Goal: Task Accomplishment & Management: Complete application form

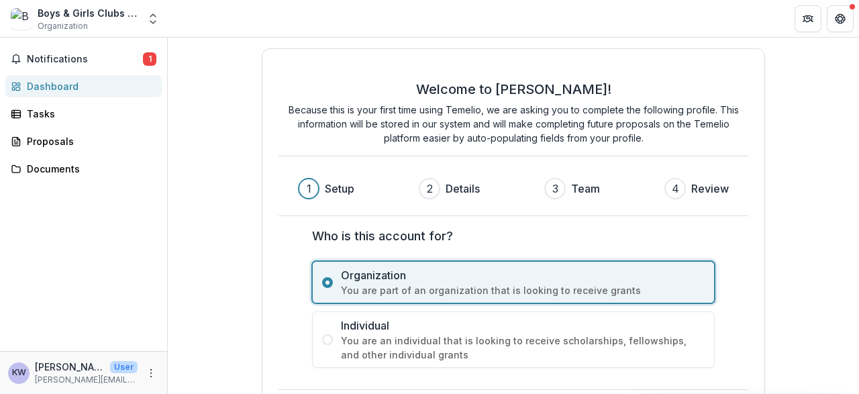
scroll to position [53, 0]
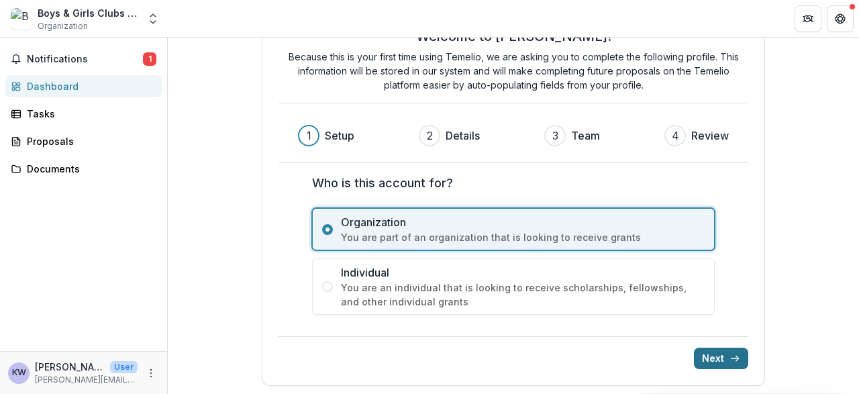
click at [732, 366] on button "Next" at bounding box center [721, 358] width 54 height 21
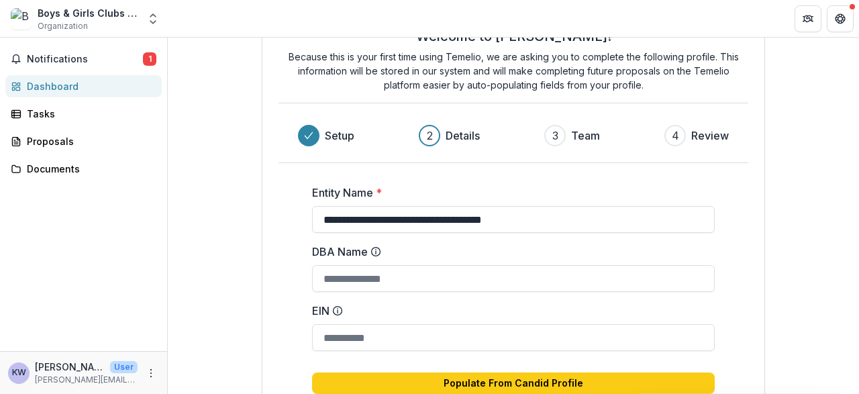
type input "**********"
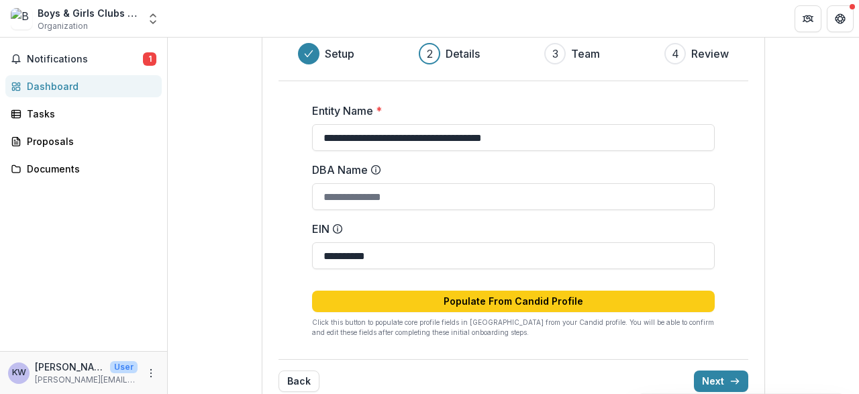
scroll to position [158, 0]
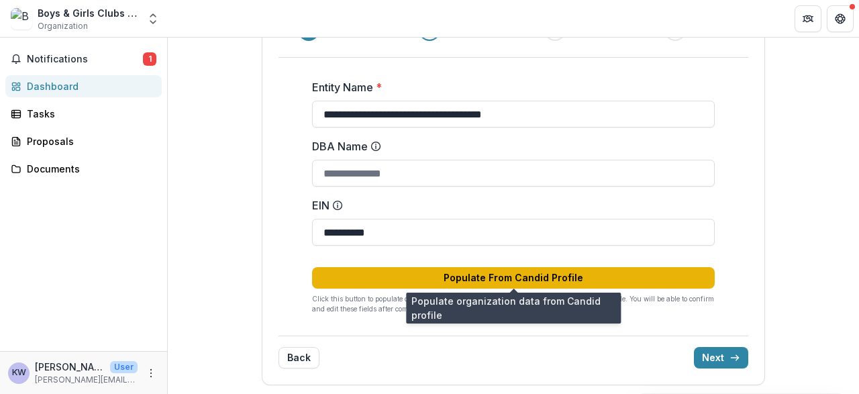
click at [563, 279] on button "Populate From Candid Profile" at bounding box center [513, 277] width 403 height 21
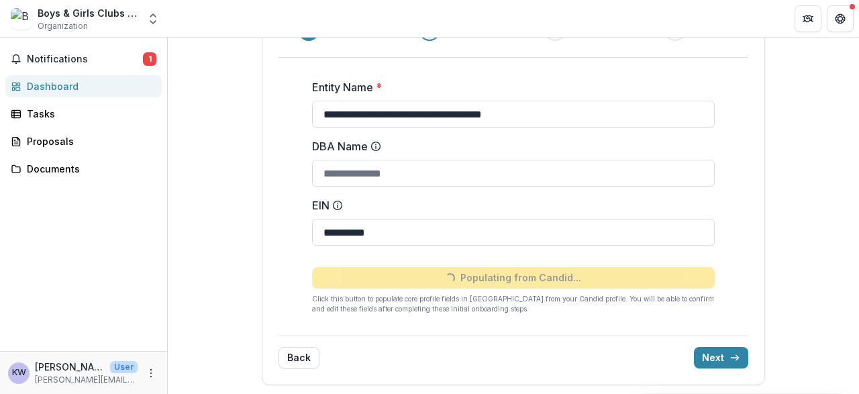
type input "**********"
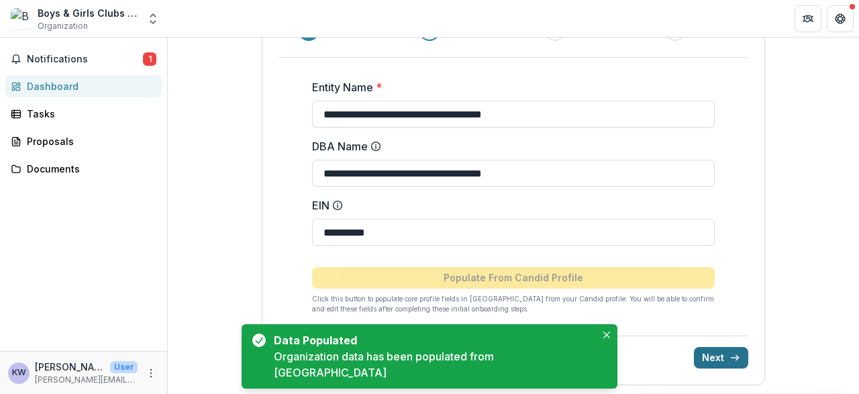
click at [740, 349] on button "Next" at bounding box center [721, 357] width 54 height 21
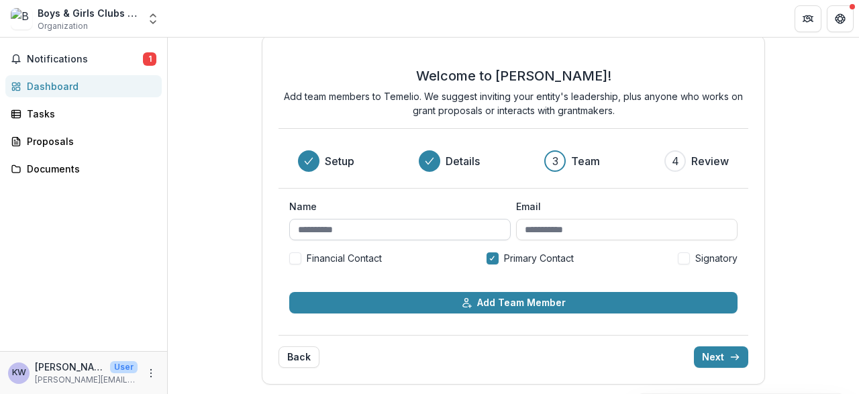
click at [381, 228] on input "Name" at bounding box center [399, 229] width 221 height 21
type input "**********"
click at [723, 356] on button "Next" at bounding box center [721, 356] width 54 height 21
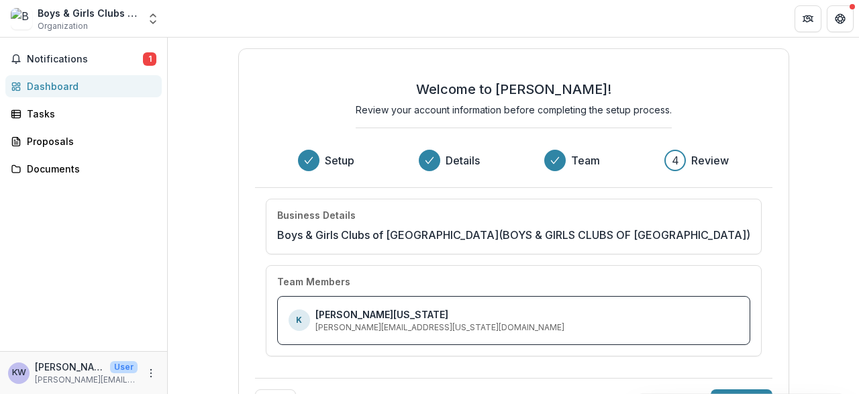
scroll to position [41, 0]
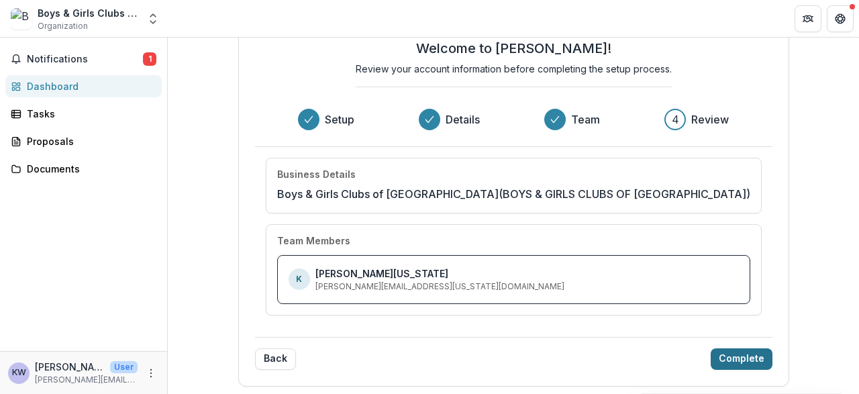
click at [749, 357] on button "Complete" at bounding box center [742, 358] width 62 height 21
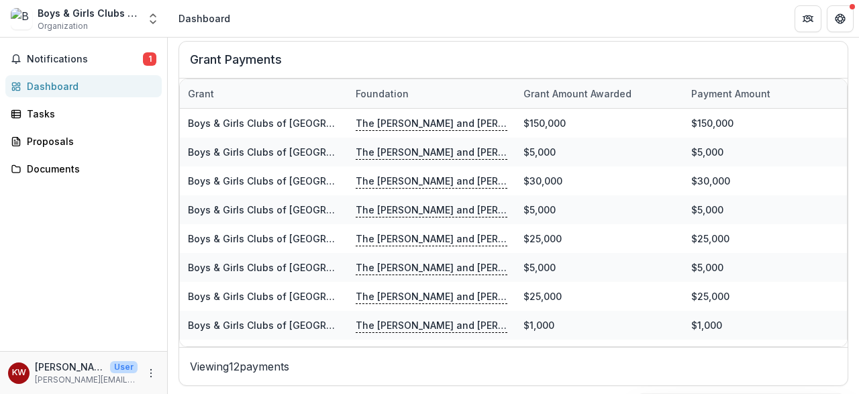
scroll to position [46, 0]
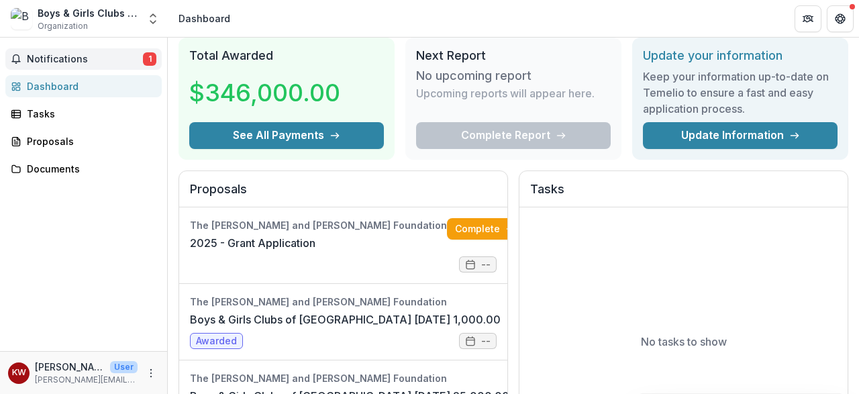
click at [66, 54] on span "Notifications" at bounding box center [85, 59] width 116 height 11
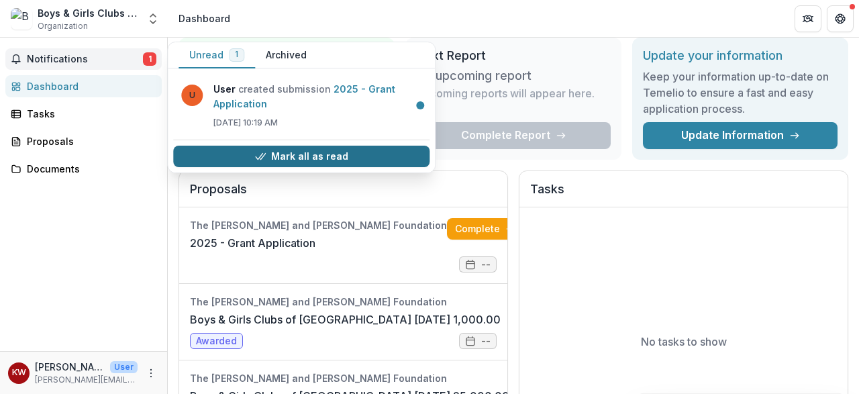
click at [287, 150] on button "Mark all as read" at bounding box center [301, 156] width 256 height 21
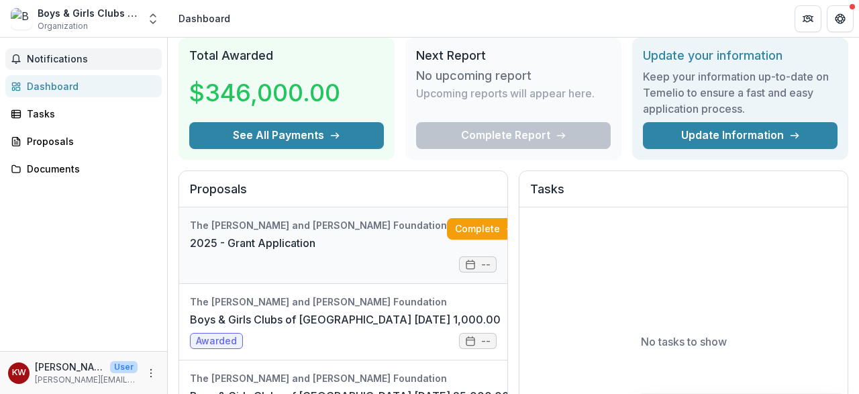
click at [315, 240] on link "2025 - Grant Application" at bounding box center [253, 243] width 126 height 16
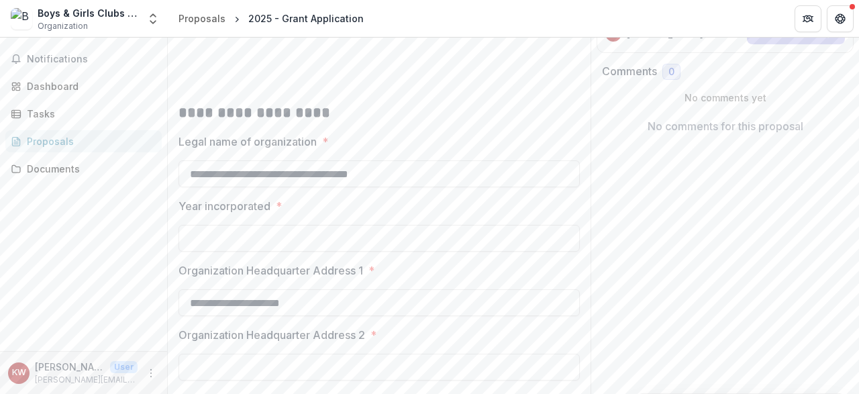
scroll to position [255, 0]
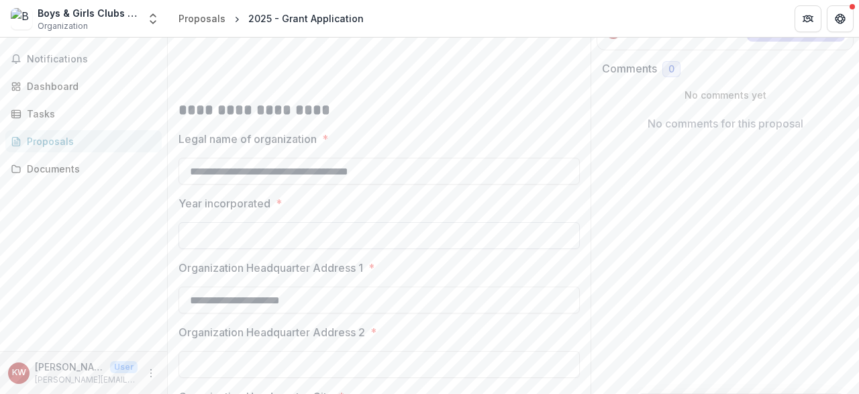
click at [414, 235] on input "Year incorporated *" at bounding box center [379, 235] width 401 height 27
click at [438, 235] on input "****" at bounding box center [379, 235] width 401 height 27
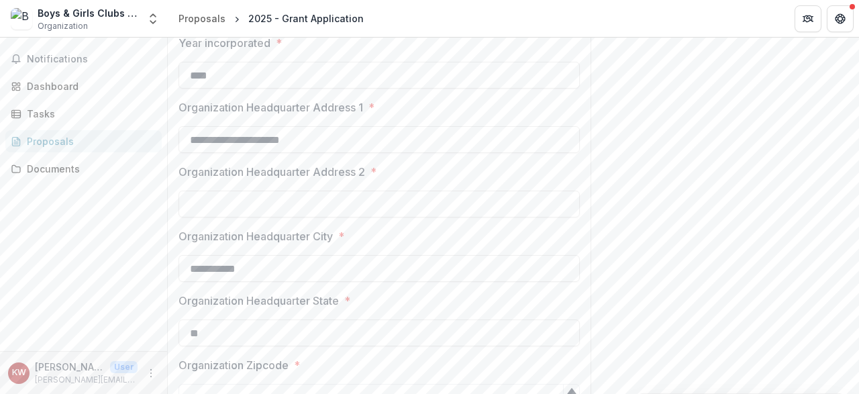
scroll to position [636, 0]
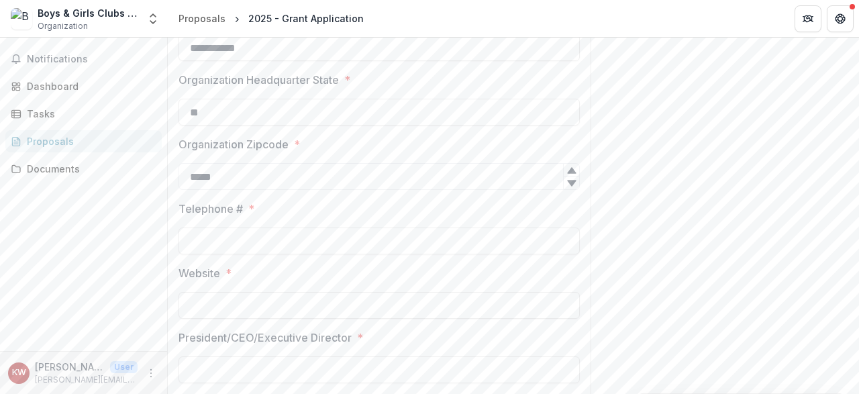
type input "****"
click at [272, 234] on input "Telephone # *" at bounding box center [379, 241] width 401 height 27
type input "**********"
click at [303, 321] on div "**********" at bounding box center [379, 257] width 401 height 1326
click at [313, 311] on input "Website *" at bounding box center [379, 305] width 401 height 27
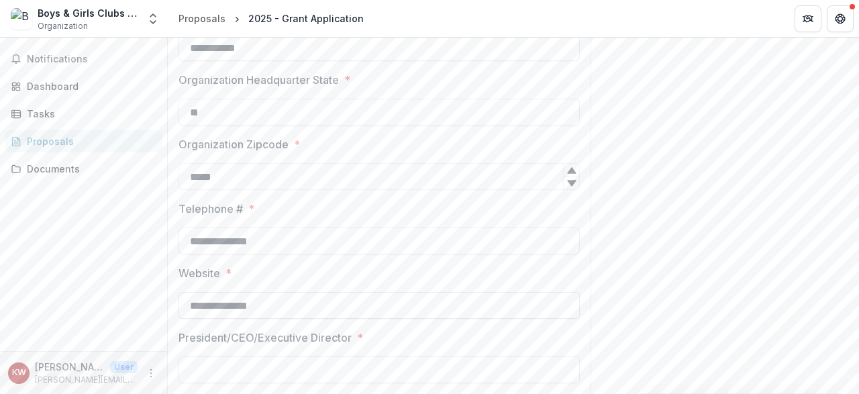
type input "**********"
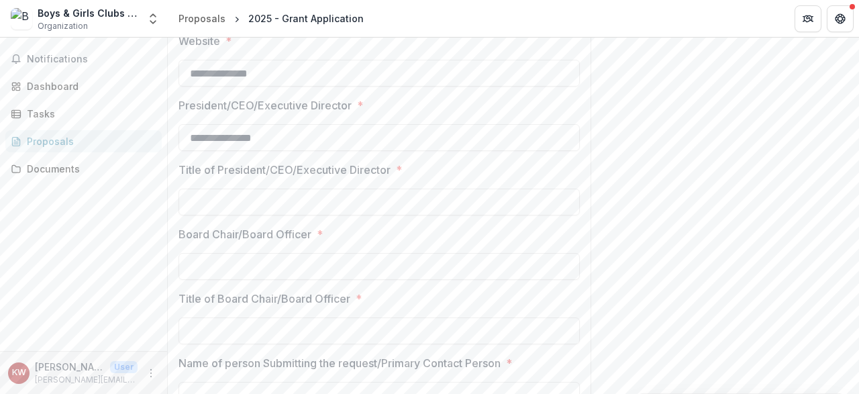
scroll to position [885, 0]
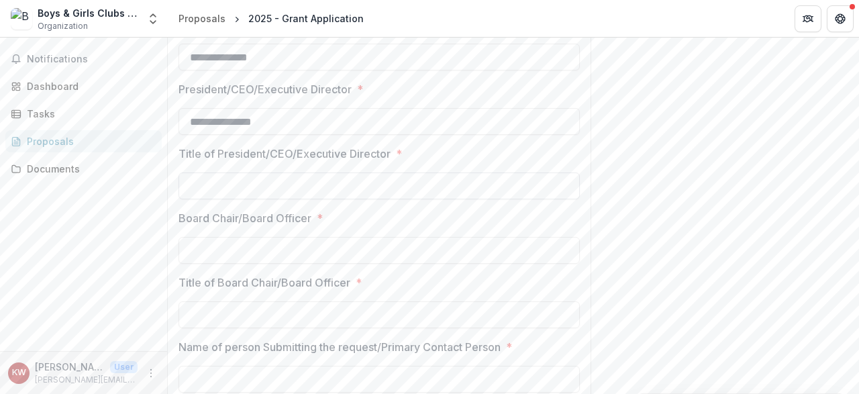
click at [351, 188] on input "Title of President/CEO/Executive Director *" at bounding box center [379, 185] width 401 height 27
type input "***"
type input "**********"
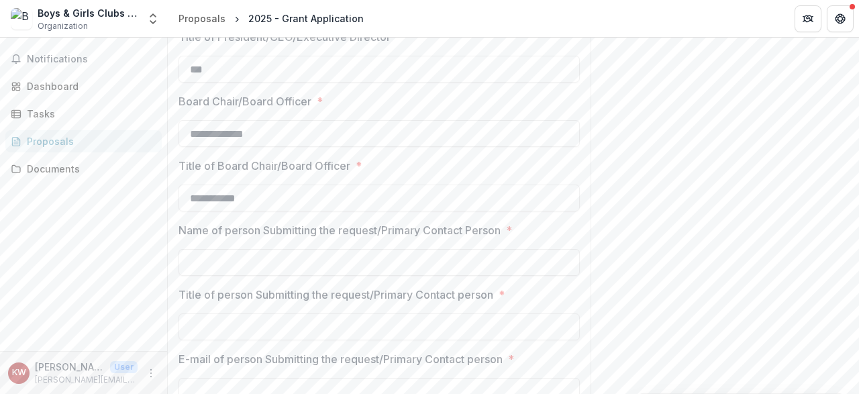
scroll to position [1132, 0]
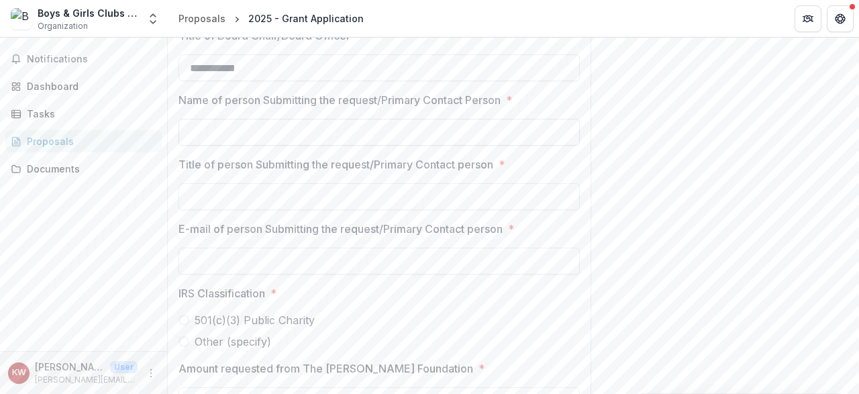
click at [251, 123] on input "Name of person Submitting the request/Primary Contact Person *" at bounding box center [379, 132] width 401 height 27
type input "**********"
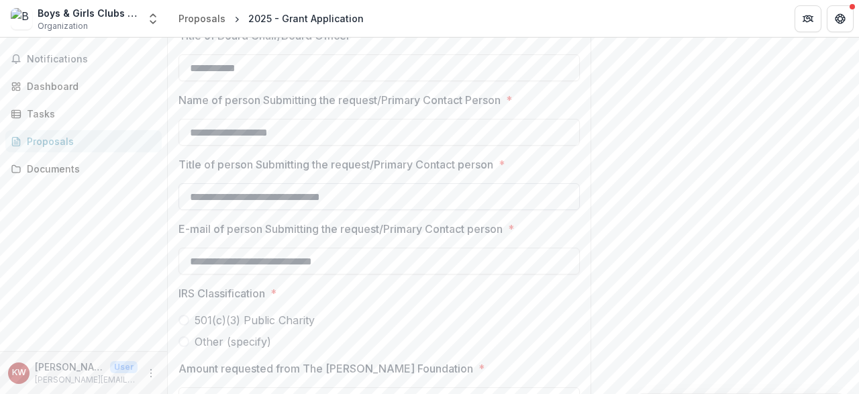
type input "**********"
click at [188, 318] on span at bounding box center [184, 320] width 11 height 11
drag, startPoint x: 855, startPoint y: 300, endPoint x: 858, endPoint y: 361, distance: 61.2
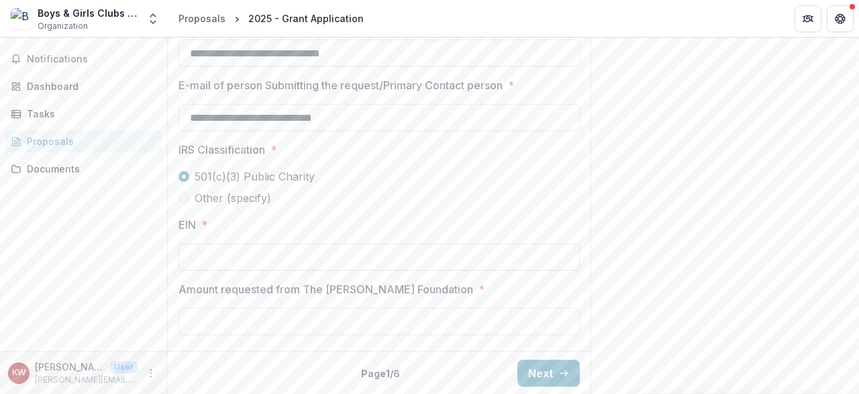
click at [315, 250] on input "EIN *" at bounding box center [379, 257] width 401 height 27
type input "**********"
click at [284, 317] on input "Amount requested from The [PERSON_NAME] Foundation *" at bounding box center [379, 321] width 401 height 27
type input "*******"
click at [547, 374] on button "Next" at bounding box center [548, 373] width 62 height 27
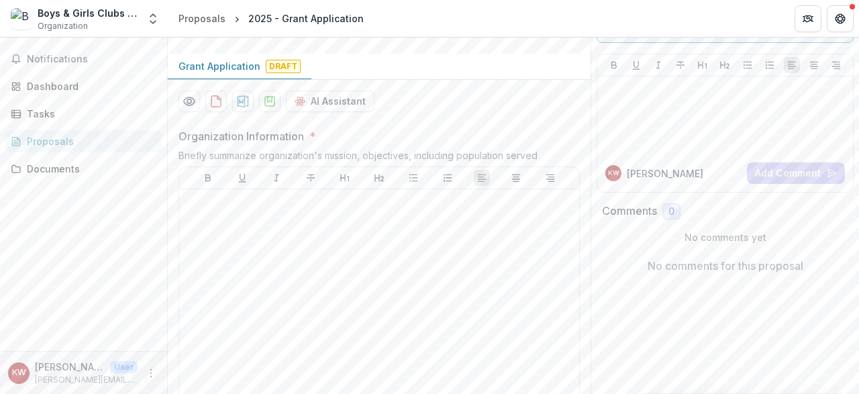
scroll to position [108, 0]
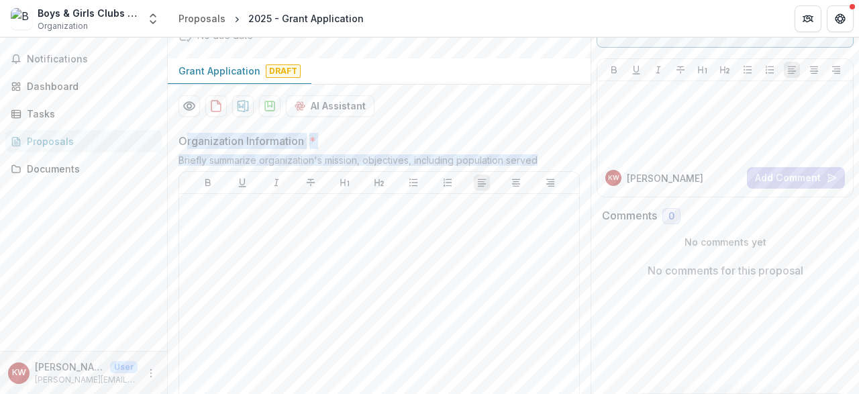
drag, startPoint x: 183, startPoint y: 138, endPoint x: 557, endPoint y: 162, distance: 374.6
click at [557, 161] on div "Organization Information * Briefly summarize organization's mission, objectives…" at bounding box center [379, 281] width 401 height 297
copy div "rganization Information * Briefly summarize organization's mission, objectives,…"
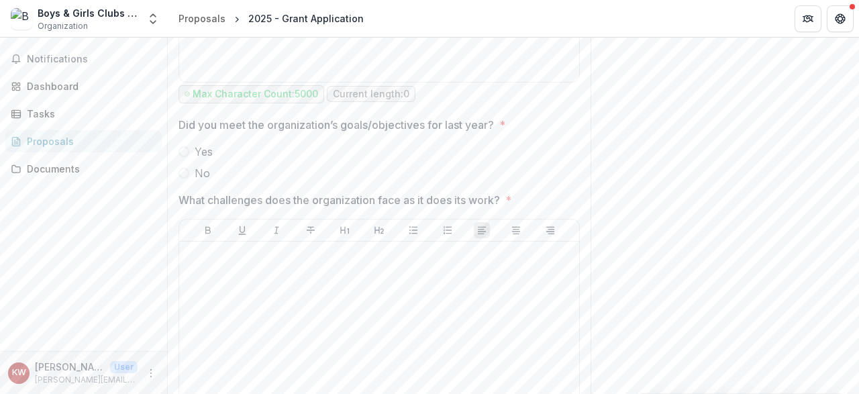
scroll to position [430, 0]
click at [186, 149] on span at bounding box center [184, 154] width 11 height 11
drag, startPoint x: 183, startPoint y: 120, endPoint x: 485, endPoint y: 136, distance: 303.1
click at [485, 136] on div "Did you meet the organization’s goals/objectives for last year? * Yes No" at bounding box center [379, 151] width 401 height 64
copy span "id you meet the organization’s goals/objectives for last year? *"
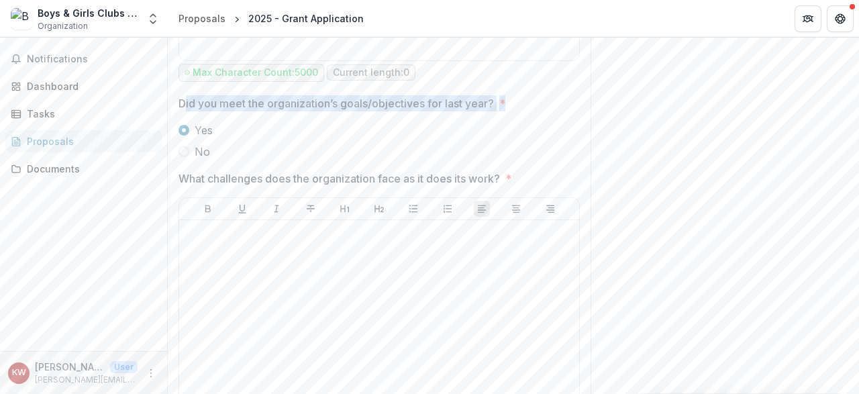
scroll to position [451, 0]
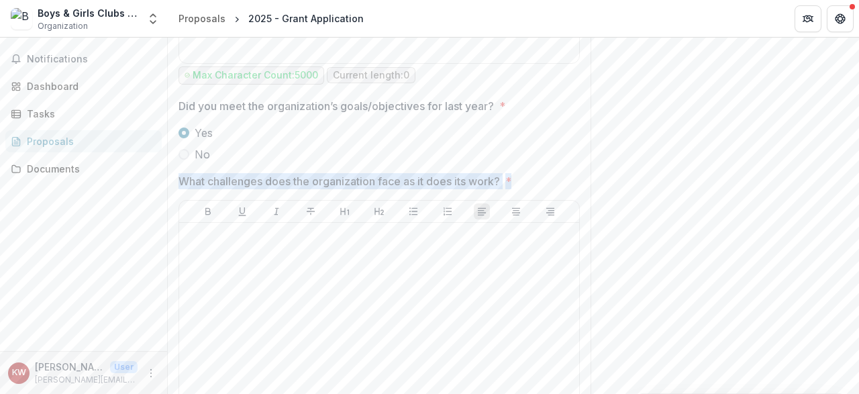
drag, startPoint x: 532, startPoint y: 177, endPoint x: 168, endPoint y: 181, distance: 364.4
copy span "What challenges does the organization face as it does its work? *"
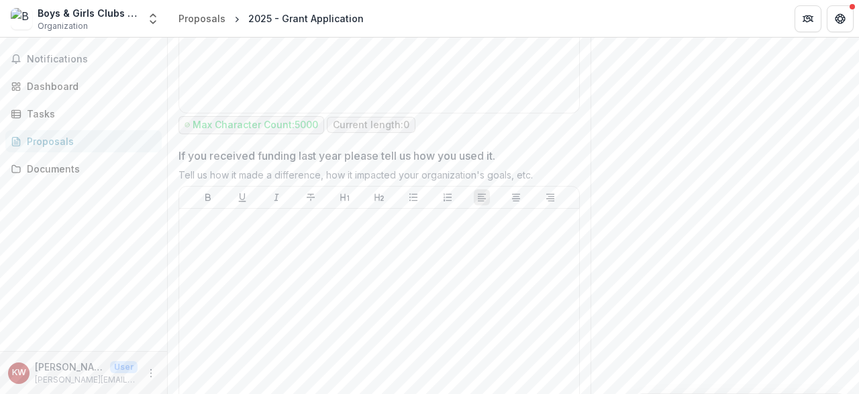
scroll to position [792, 0]
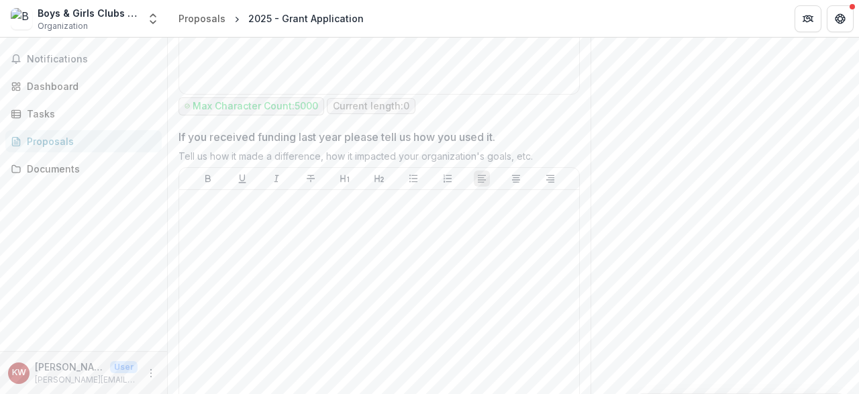
drag, startPoint x: 538, startPoint y: 148, endPoint x: 173, endPoint y: 137, distance: 365.2
click at [173, 137] on div "Organization Information * Briefly summarize organization's mission, objectives…" at bounding box center [379, 233] width 423 height 1591
copy div "If you received funding last year please tell us how you used it. Tell us how i…"
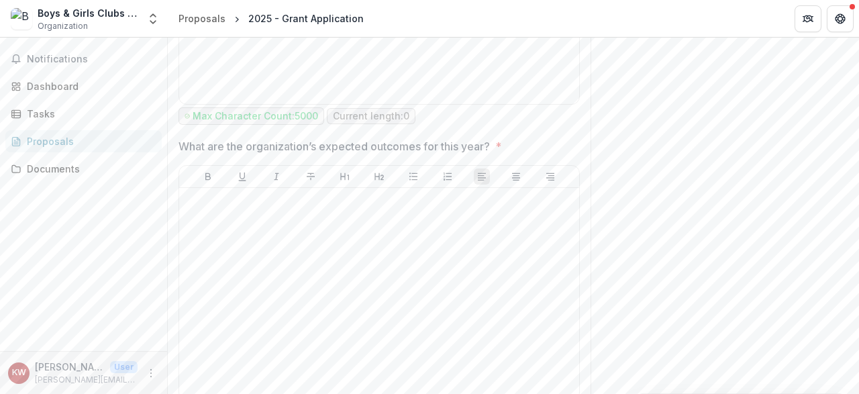
scroll to position [1151, 0]
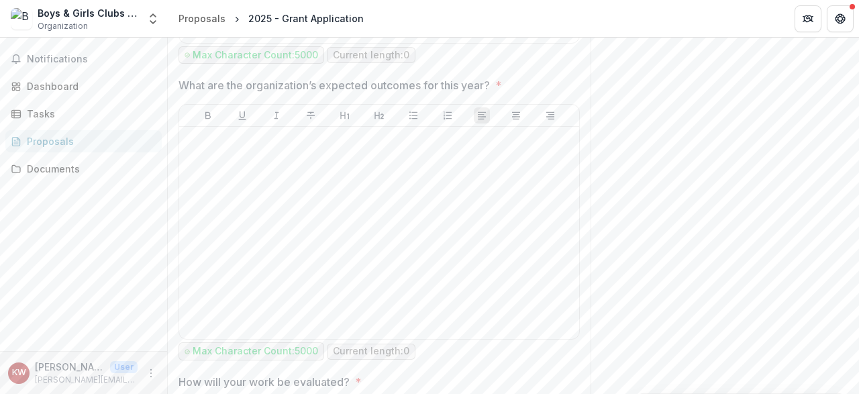
drag, startPoint x: 509, startPoint y: 83, endPoint x: 167, endPoint y: 83, distance: 342.3
copy div
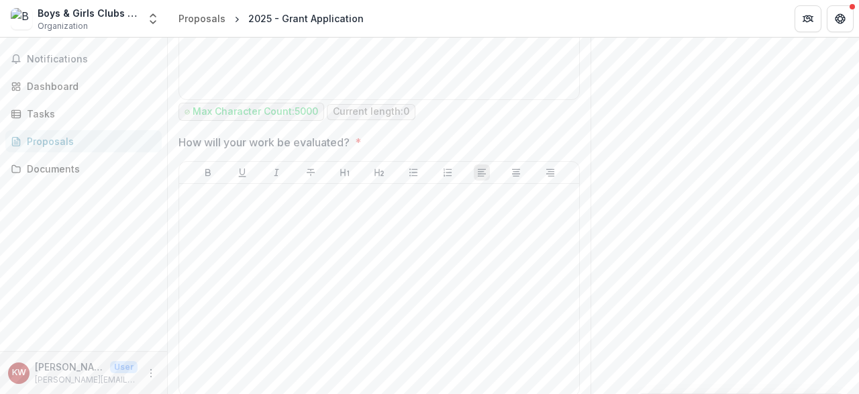
scroll to position [1470, 0]
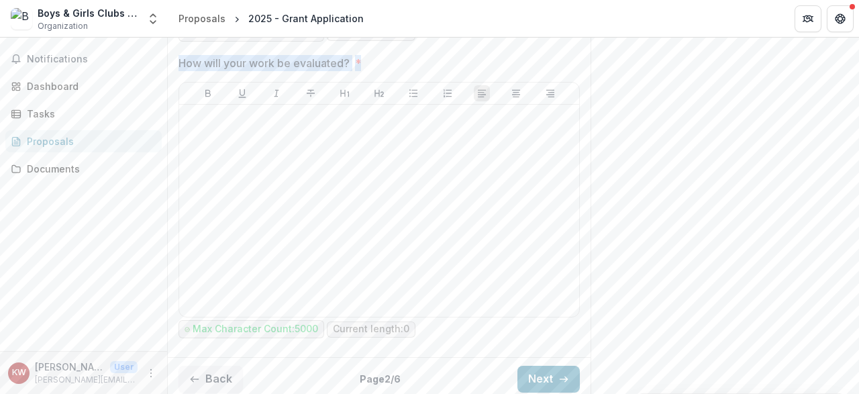
drag, startPoint x: 366, startPoint y: 52, endPoint x: 177, endPoint y: 58, distance: 189.4
copy span "How will your work be evaluated? *"
click at [547, 374] on button "Next" at bounding box center [548, 379] width 62 height 27
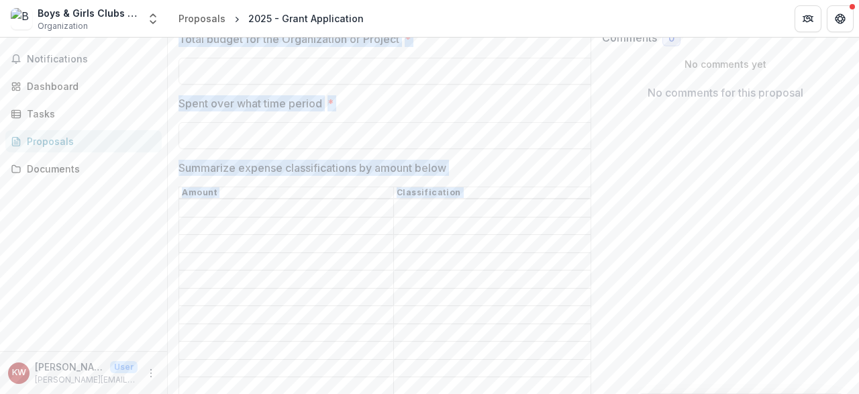
scroll to position [368, 0]
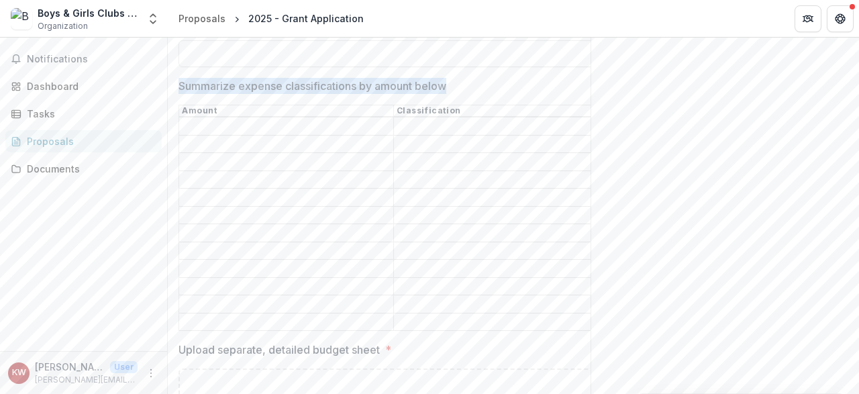
drag, startPoint x: 177, startPoint y: 244, endPoint x: 489, endPoint y: 80, distance: 353.3
copy div "Name of project or what the grant will be funding * this can be general operati…"
click at [264, 126] on input "Summarize expense classifications by amount below" at bounding box center [286, 127] width 214 height 16
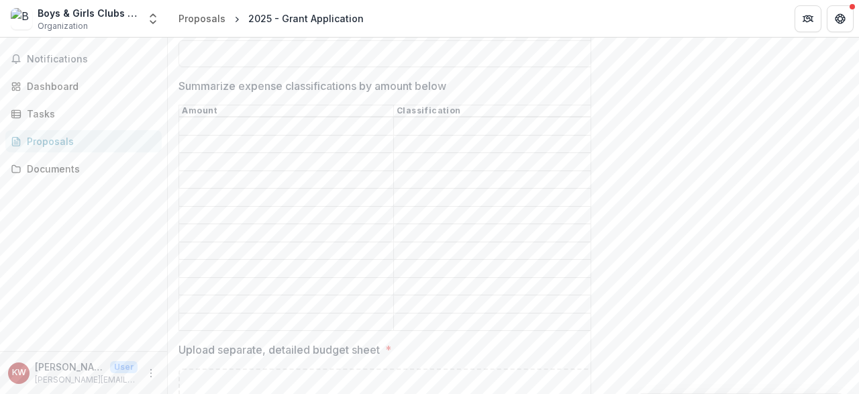
click at [265, 142] on input "Summarize expense classifications by amount below" at bounding box center [286, 144] width 214 height 16
click at [268, 158] on input "Summarize expense classifications by amount below" at bounding box center [286, 162] width 214 height 16
click at [272, 189] on td at bounding box center [286, 198] width 215 height 18
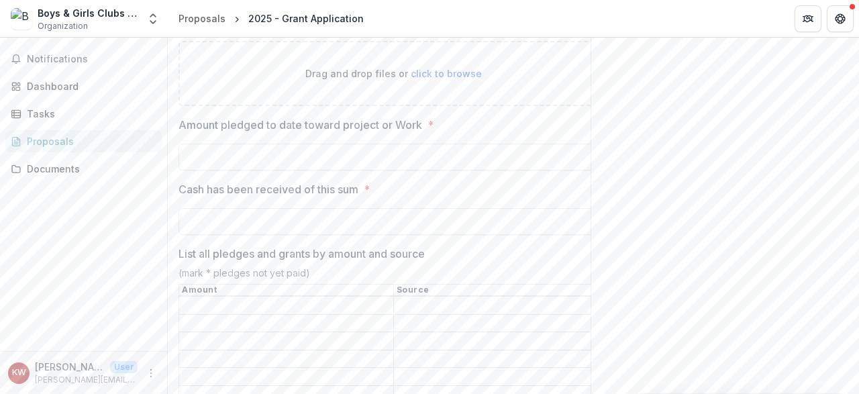
scroll to position [708, 0]
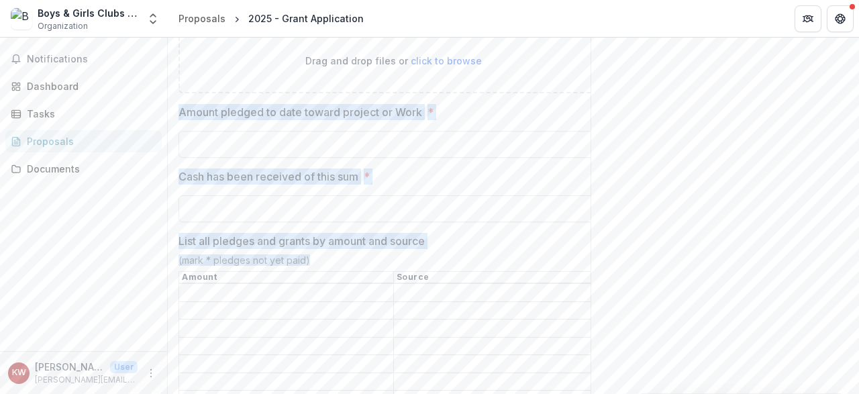
drag, startPoint x: 182, startPoint y: 92, endPoint x: 445, endPoint y: 244, distance: 303.7
click at [445, 244] on div "Name of project or what the grant will be funding * this can be general operati…" at bounding box center [394, 250] width 430 height 1456
copy div "Amount pledged to date toward project or Work * Cash has been received of this …"
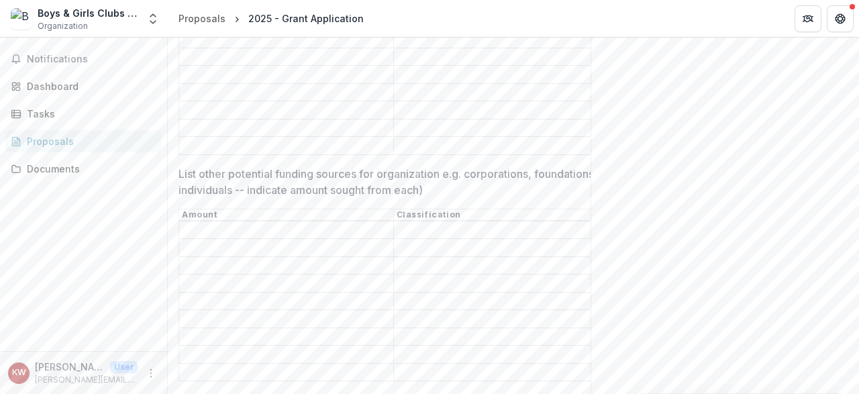
scroll to position [1001, 0]
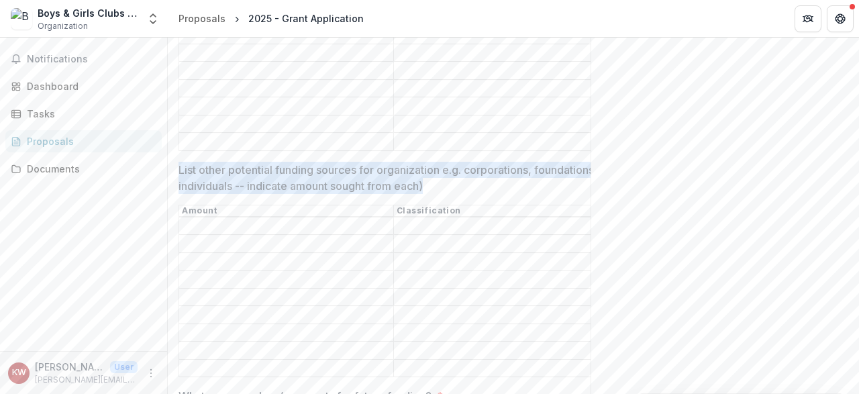
drag, startPoint x: 177, startPoint y: 142, endPoint x: 575, endPoint y: 156, distance: 398.2
copy p "List other potential funding sources for organization e.g. corporations, founda…"
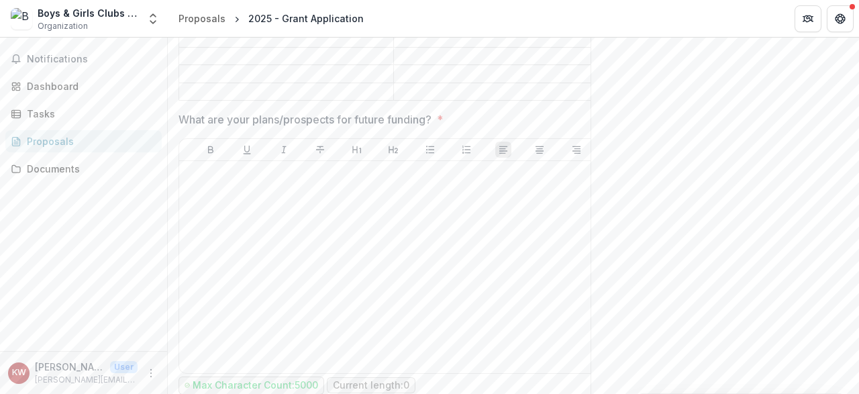
scroll to position [1283, 0]
drag, startPoint x: 469, startPoint y: 76, endPoint x: 179, endPoint y: 79, distance: 289.9
click at [179, 107] on span "What are your plans/prospects for future funding? *" at bounding box center [389, 115] width 421 height 16
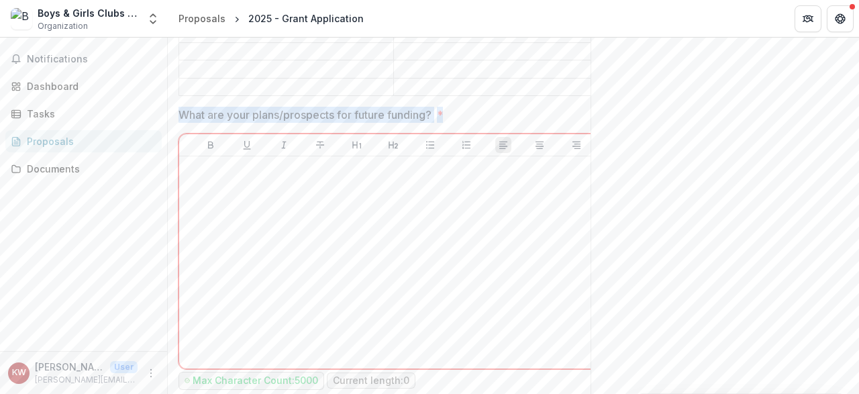
drag, startPoint x: 181, startPoint y: 79, endPoint x: 554, endPoint y: 72, distance: 372.5
click at [554, 107] on span "What are your plans/prospects for future funding? *" at bounding box center [389, 115] width 421 height 16
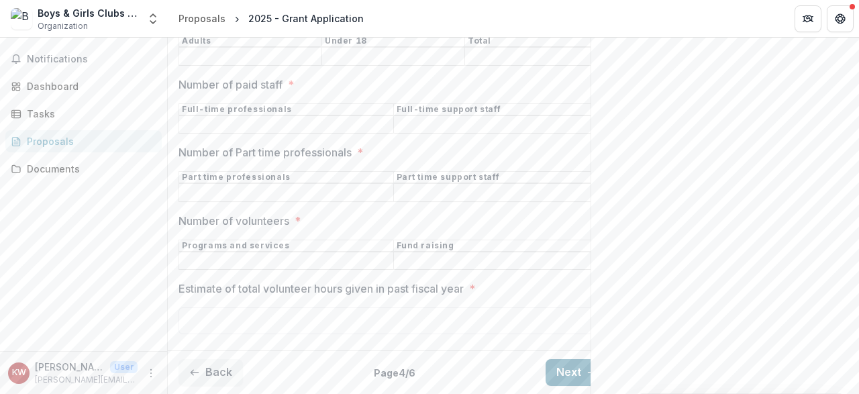
scroll to position [664, 0]
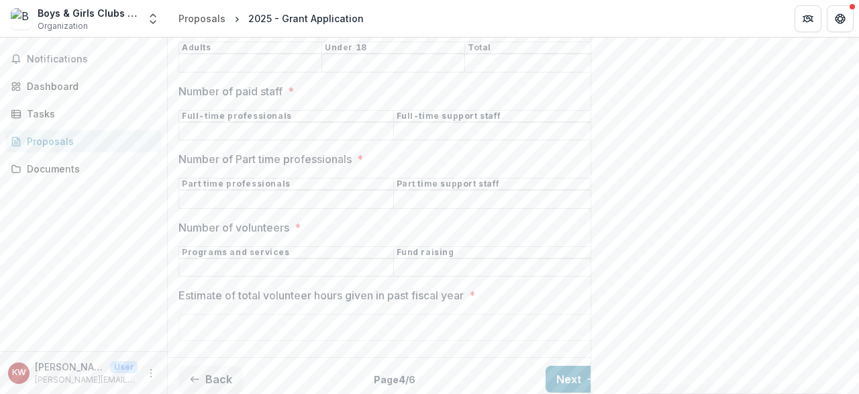
drag, startPoint x: 858, startPoint y: 345, endPoint x: 854, endPoint y: 109, distance: 235.6
drag, startPoint x: 183, startPoint y: 201, endPoint x: 437, endPoint y: 426, distance: 339.4
copy p "Page 4 / 6"
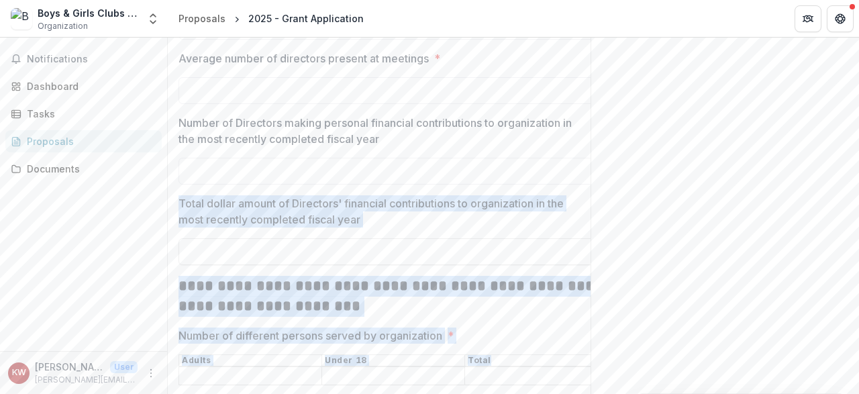
scroll to position [358, 0]
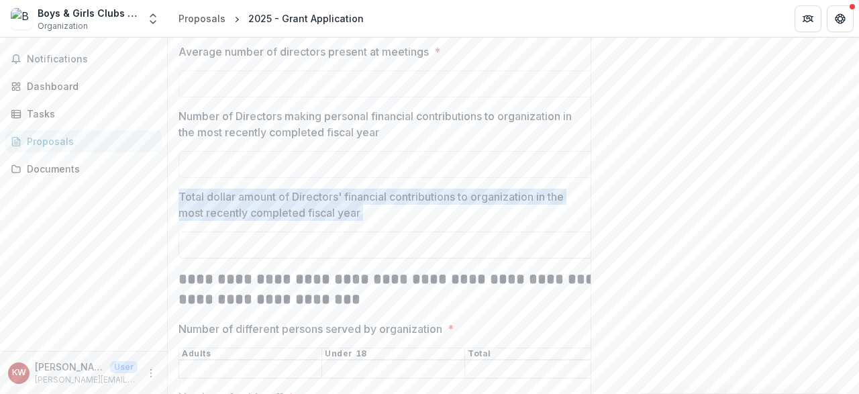
drag, startPoint x: 179, startPoint y: 226, endPoint x: 395, endPoint y: 241, distance: 217.3
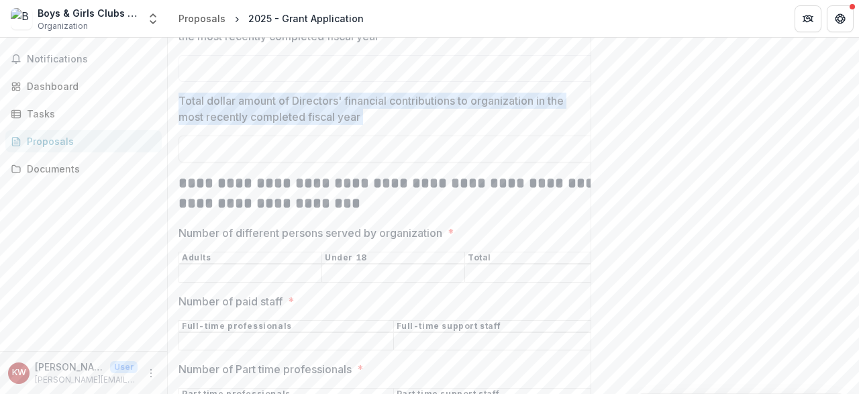
scroll to position [458, 0]
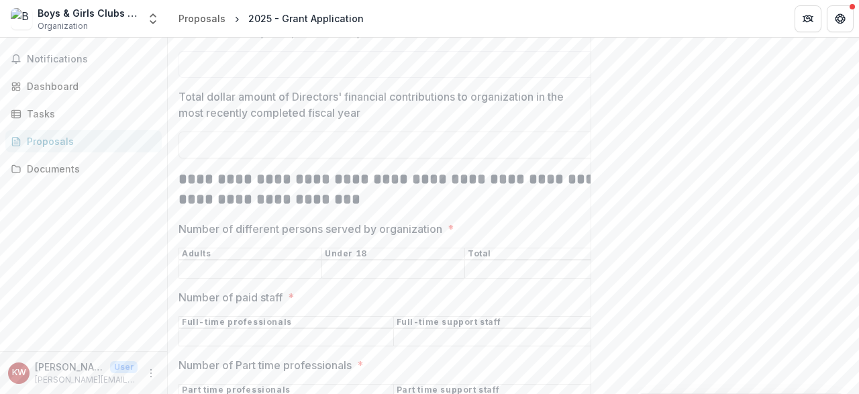
click at [274, 217] on div "**********" at bounding box center [394, 164] width 430 height 785
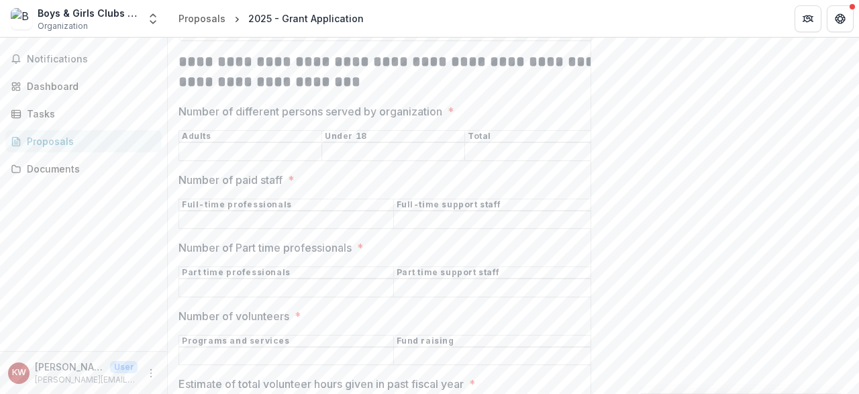
scroll to position [664, 0]
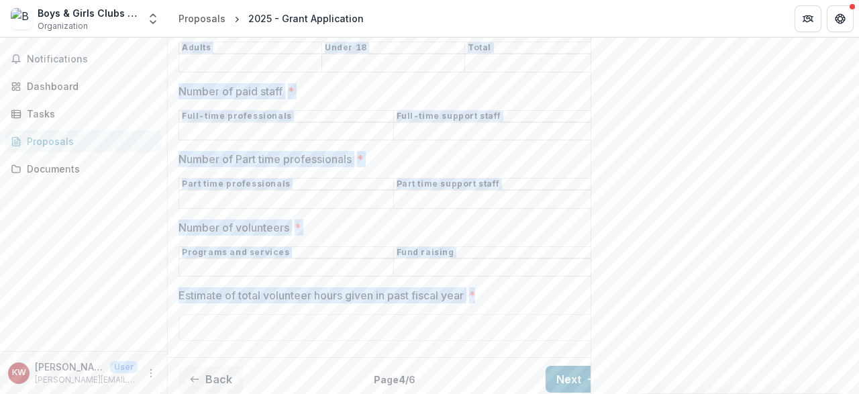
drag, startPoint x: 177, startPoint y: 174, endPoint x: 510, endPoint y: 303, distance: 357.6
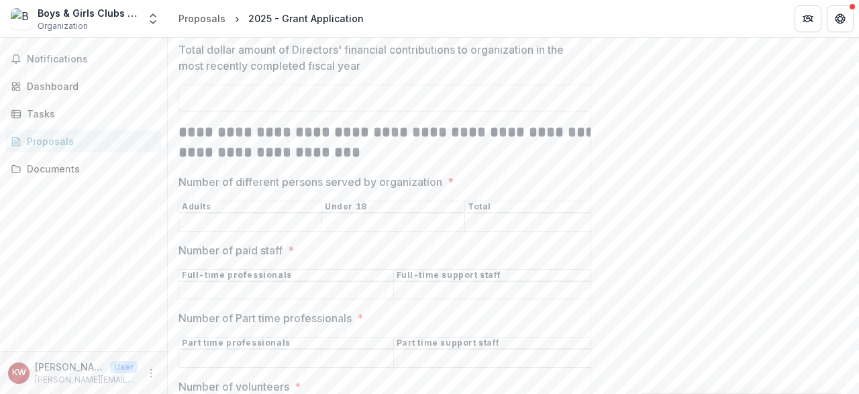
scroll to position [502, 0]
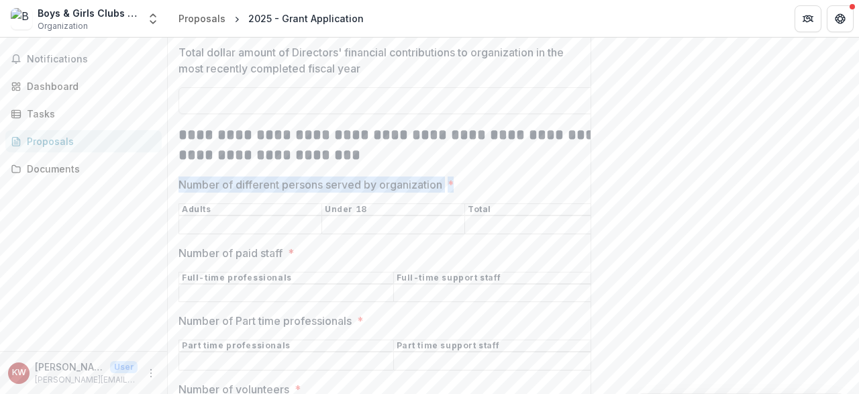
drag, startPoint x: 181, startPoint y: 177, endPoint x: 474, endPoint y: 181, distance: 294.0
click at [474, 181] on div "**********" at bounding box center [394, 120] width 430 height 785
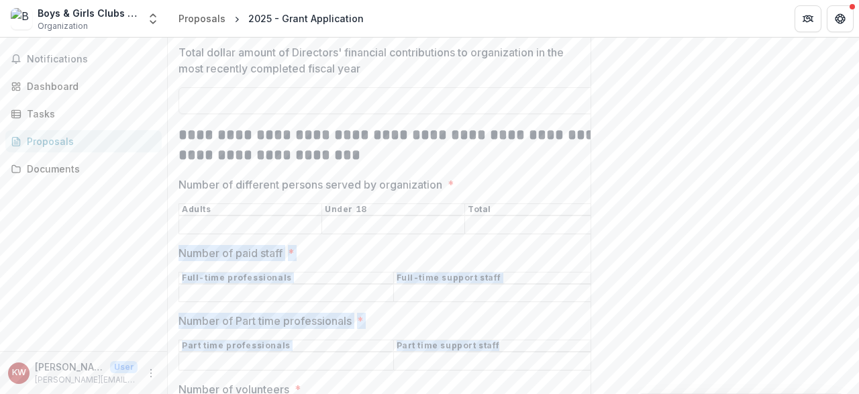
drag, startPoint x: 177, startPoint y: 248, endPoint x: 542, endPoint y: 347, distance: 378.8
click at [542, 347] on div "**********" at bounding box center [393, 120] width 451 height 785
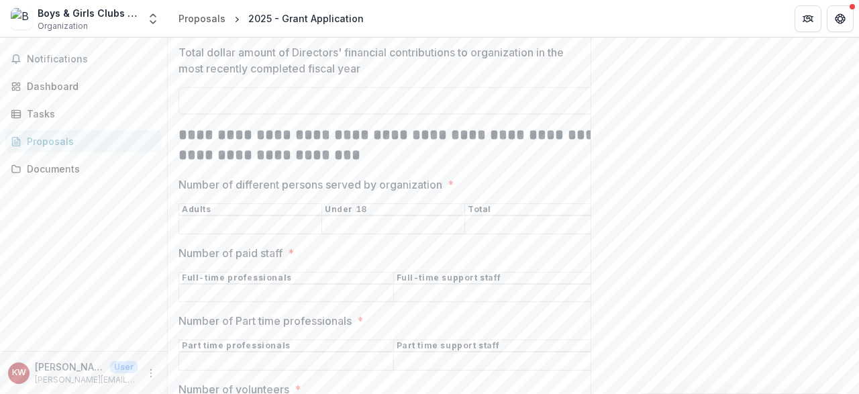
click at [738, 256] on div "Send comments or questions to The [PERSON_NAME] and [PERSON_NAME] Foundation in…" at bounding box center [725, 49] width 268 height 1027
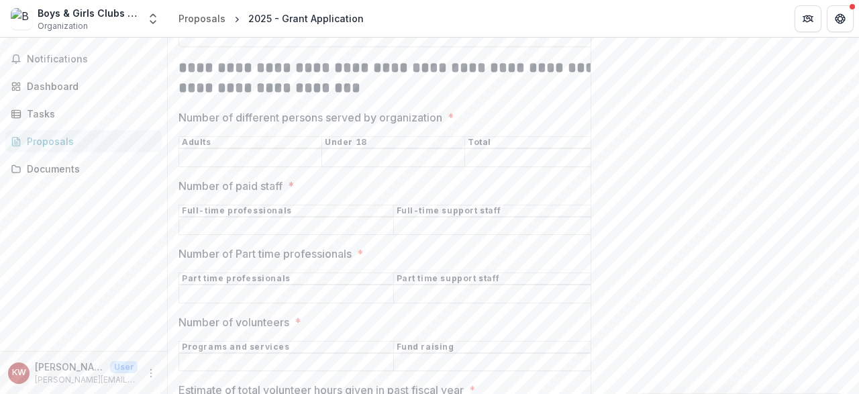
scroll to position [664, 0]
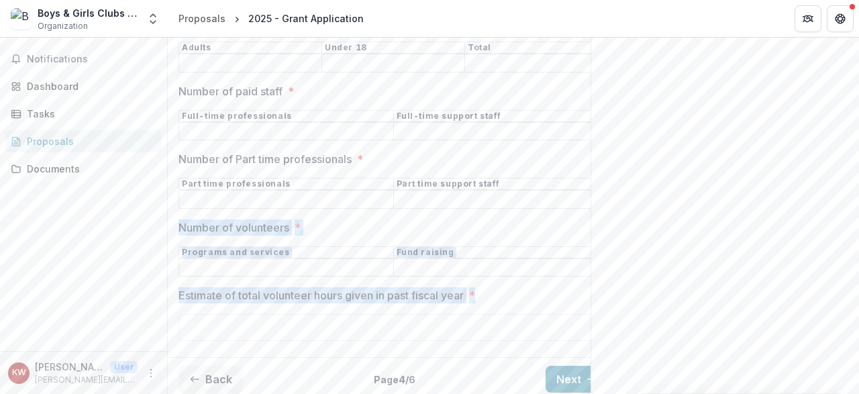
drag, startPoint x: 181, startPoint y: 225, endPoint x: 488, endPoint y: 293, distance: 314.8
click at [572, 373] on button "Next" at bounding box center [577, 379] width 62 height 27
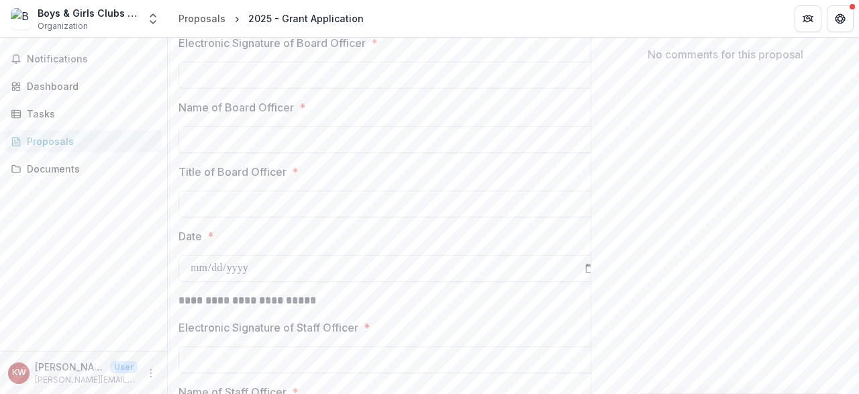
scroll to position [120, 0]
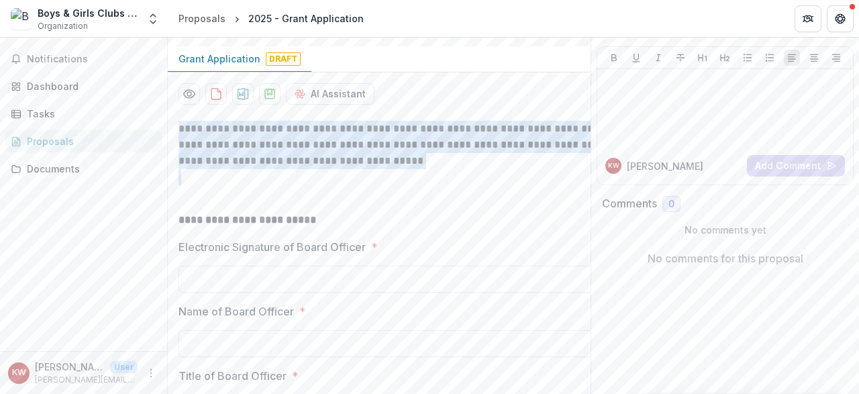
drag, startPoint x: 181, startPoint y: 126, endPoint x: 453, endPoint y: 183, distance: 278.5
click at [453, 183] on div "**********" at bounding box center [394, 161] width 430 height 81
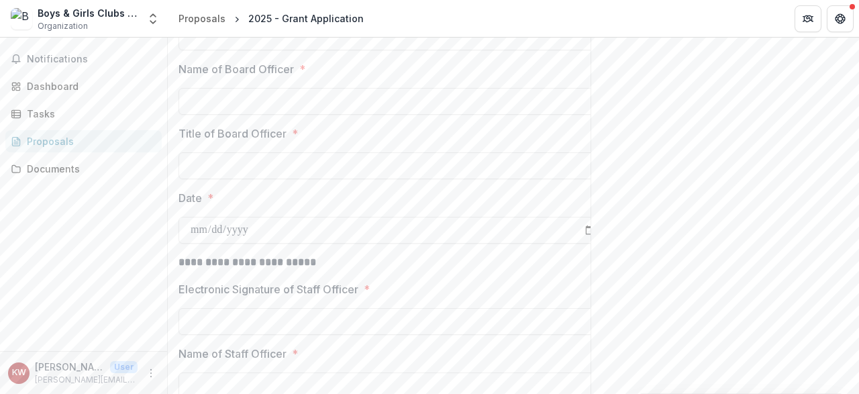
scroll to position [556, 0]
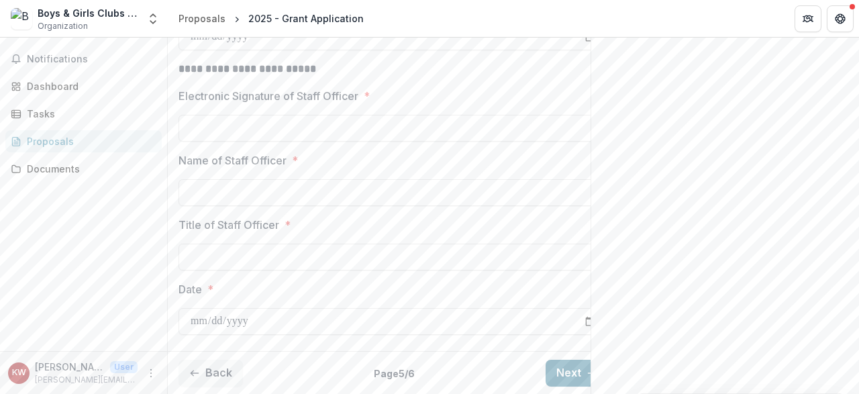
click at [570, 374] on button "Next" at bounding box center [577, 373] width 62 height 27
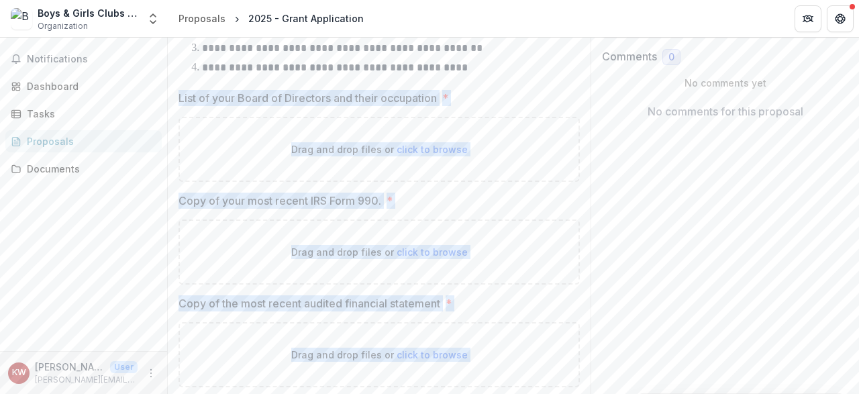
scroll to position [421, 0]
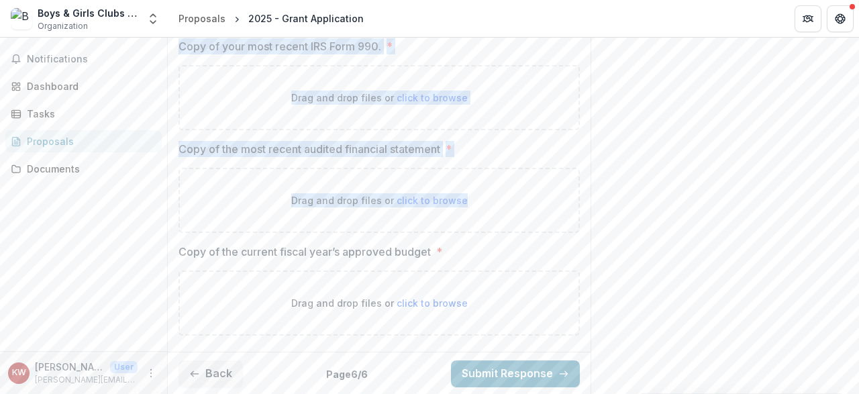
drag, startPoint x: 174, startPoint y: 182, endPoint x: 511, endPoint y: 228, distance: 340.1
click at [511, 228] on div "**********" at bounding box center [379, 78] width 423 height 538
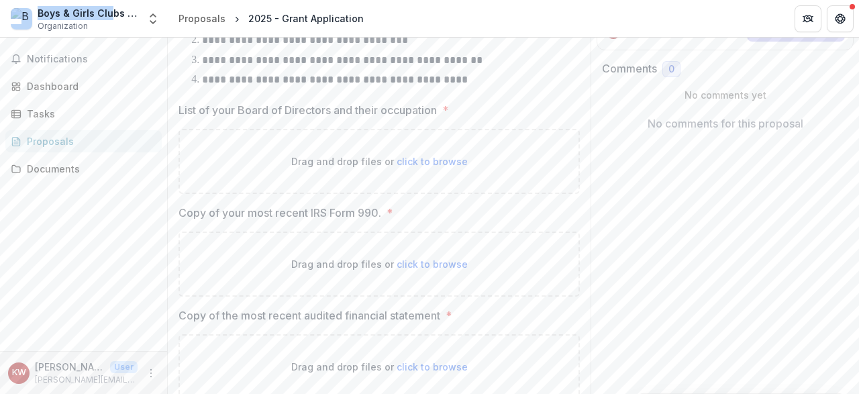
scroll to position [203, 0]
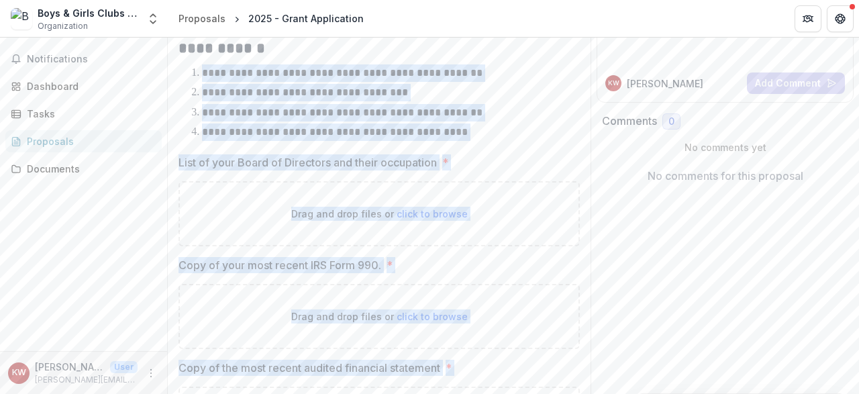
drag, startPoint x: 498, startPoint y: 250, endPoint x: 200, endPoint y: 77, distance: 344.6
click at [200, 77] on div "**********" at bounding box center [379, 297] width 401 height 538
click at [200, 77] on li "**********" at bounding box center [387, 72] width 385 height 17
click at [427, 135] on p "**********" at bounding box center [335, 132] width 266 height 10
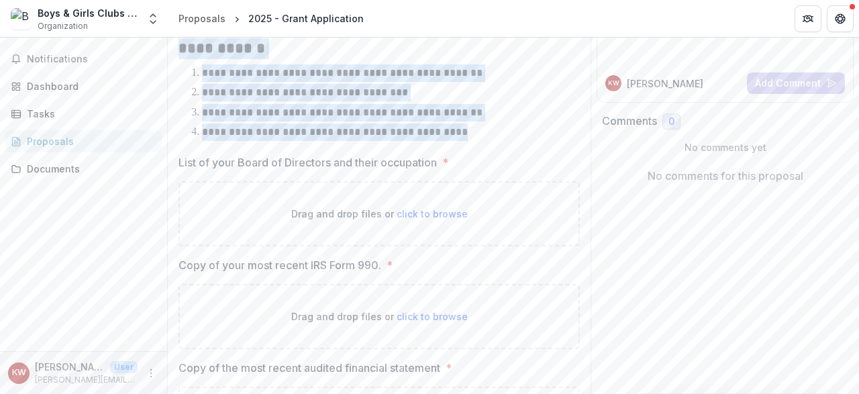
drag, startPoint x: 179, startPoint y: 47, endPoint x: 474, endPoint y: 128, distance: 306.3
click at [474, 128] on div "**********" at bounding box center [379, 90] width 401 height 105
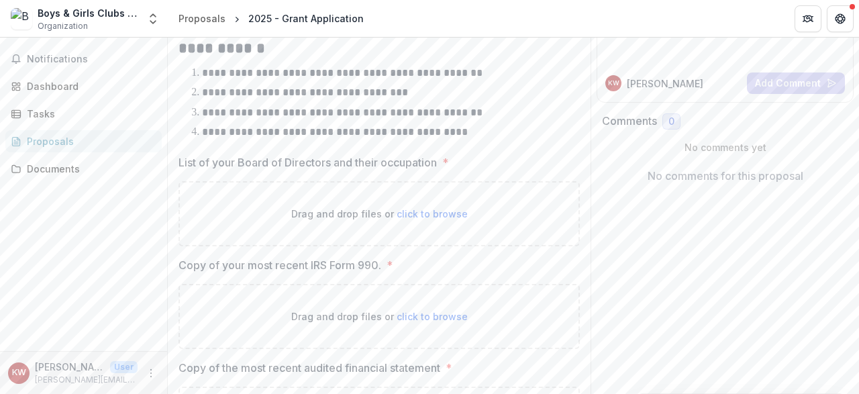
click at [687, 248] on div "Send comments or questions to The [PERSON_NAME] and [PERSON_NAME] Foundation in…" at bounding box center [725, 224] width 268 height 779
click at [836, 19] on icon "Get Help" at bounding box center [837, 18] width 3 height 3
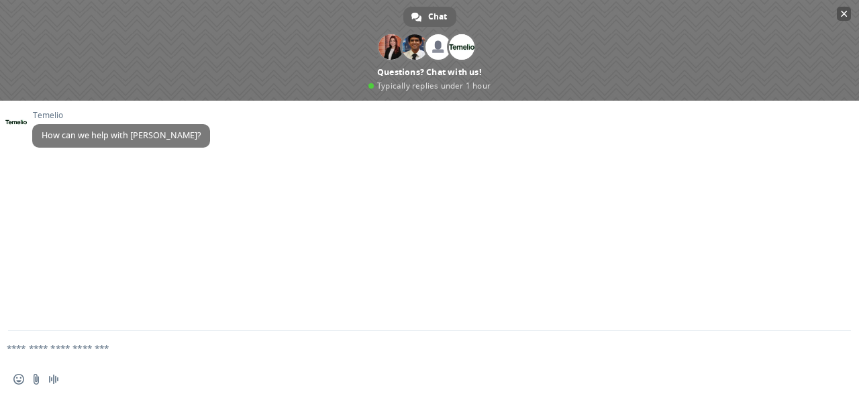
click at [845, 11] on span "Close chat" at bounding box center [844, 14] width 7 height 7
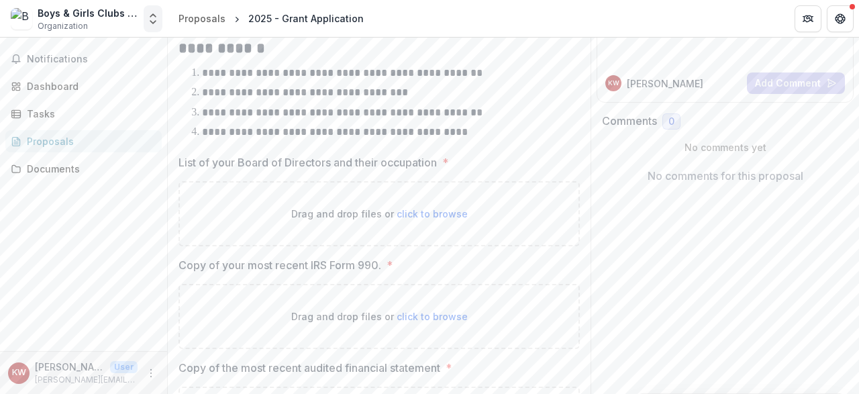
click at [153, 14] on polyline "Open entity switcher" at bounding box center [152, 15] width 5 height 3
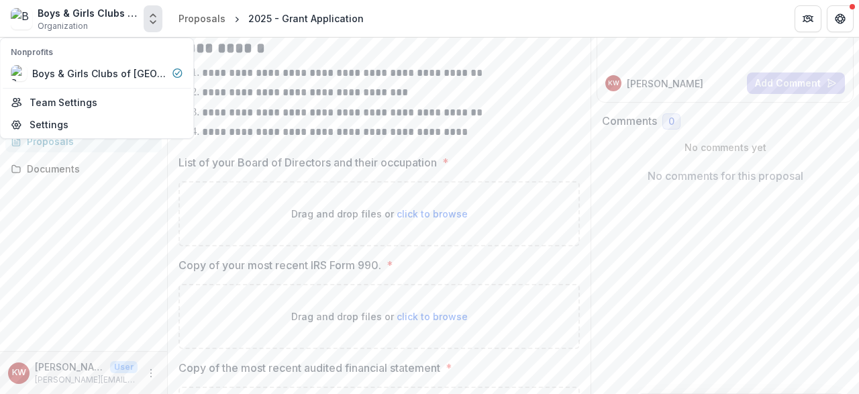
click at [96, 232] on div "Notifications Dashboard Tasks Proposals Documents" at bounding box center [83, 194] width 167 height 313
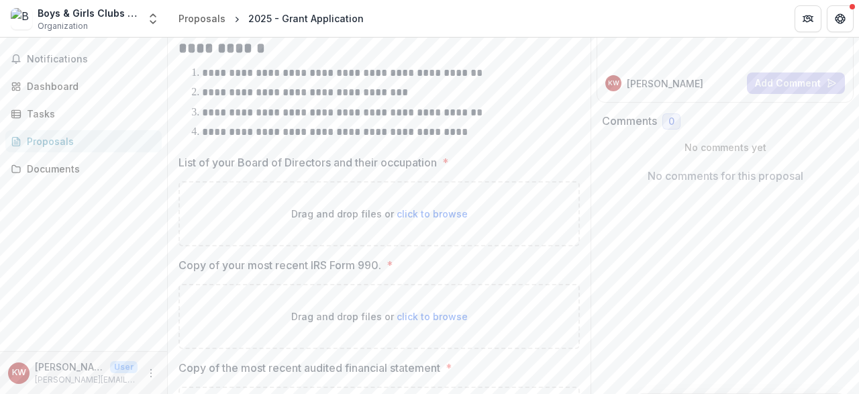
click at [65, 377] on p "[PERSON_NAME][EMAIL_ADDRESS][US_STATE][DOMAIN_NAME]" at bounding box center [86, 380] width 103 height 12
click at [9, 377] on span "KW" at bounding box center [18, 372] width 21 height 21
click at [152, 377] on circle "More" at bounding box center [151, 376] width 1 height 1
click at [208, 366] on button "Logout" at bounding box center [240, 367] width 144 height 22
